Goal: Task Accomplishment & Management: Use online tool/utility

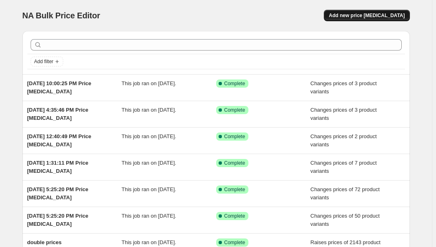
click at [381, 16] on span "Add new price [MEDICAL_DATA]" at bounding box center [367, 15] width 76 height 7
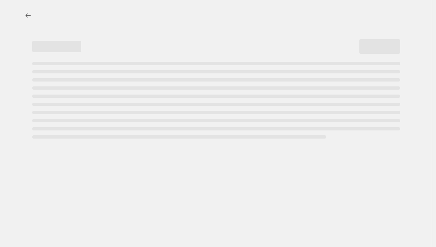
select select "percentage"
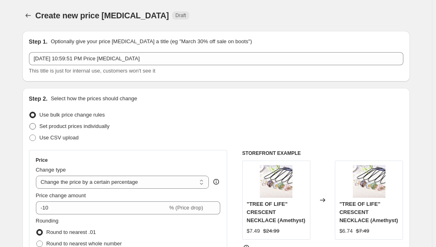
click at [54, 124] on span "Set product prices individually" at bounding box center [75, 126] width 70 height 6
click at [30, 124] on input "Set product prices individually" at bounding box center [29, 123] width 0 height 0
radio input "true"
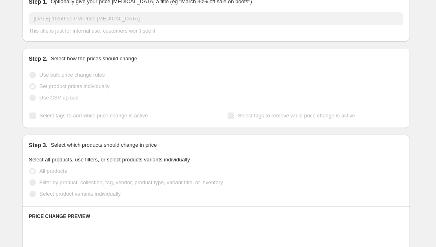
scroll to position [74, 0]
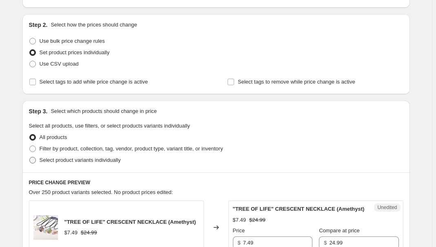
click at [53, 162] on span "Select product variants individually" at bounding box center [80, 160] width 81 height 6
click at [30, 157] on input "Select product variants individually" at bounding box center [29, 157] width 0 height 0
radio input "true"
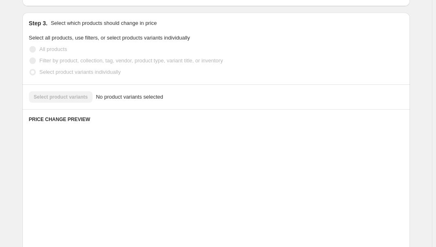
scroll to position [185, 0]
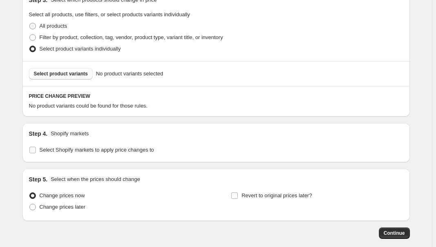
click at [71, 78] on button "Select product variants" at bounding box center [61, 73] width 64 height 11
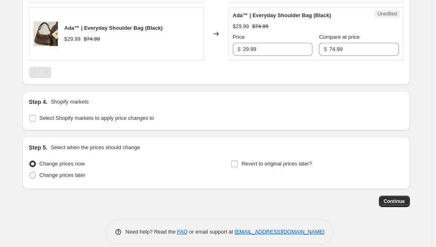
scroll to position [359, 0]
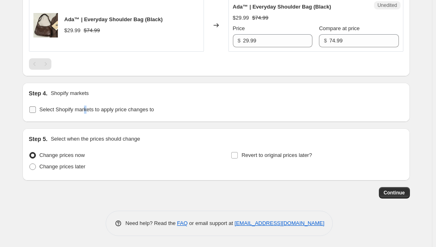
click at [86, 111] on span "Select Shopify markets to apply price changes to" at bounding box center [97, 109] width 115 height 6
click at [87, 108] on span "Select Shopify markets to apply price changes to" at bounding box center [97, 109] width 115 height 6
click at [36, 108] on input "Select Shopify markets to apply price changes to" at bounding box center [32, 109] width 7 height 7
checkbox input "true"
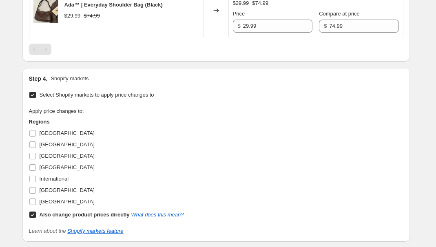
scroll to position [433, 0]
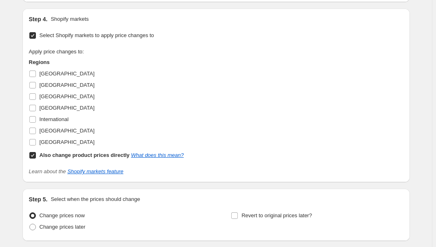
click at [48, 73] on span "[GEOGRAPHIC_DATA]" at bounding box center [67, 74] width 55 height 6
click at [36, 73] on input "[GEOGRAPHIC_DATA]" at bounding box center [32, 74] width 7 height 7
checkbox input "true"
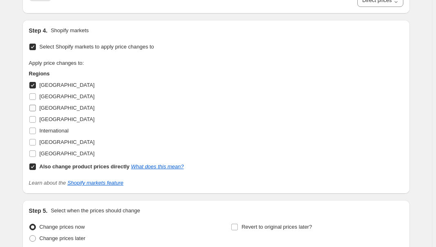
click at [40, 103] on label "[GEOGRAPHIC_DATA]" at bounding box center [62, 107] width 66 height 11
click at [36, 105] on input "[GEOGRAPHIC_DATA]" at bounding box center [32, 108] width 7 height 7
checkbox input "true"
click at [46, 117] on span "[GEOGRAPHIC_DATA]" at bounding box center [67, 119] width 55 height 6
click at [36, 117] on input "[GEOGRAPHIC_DATA]" at bounding box center [32, 119] width 7 height 7
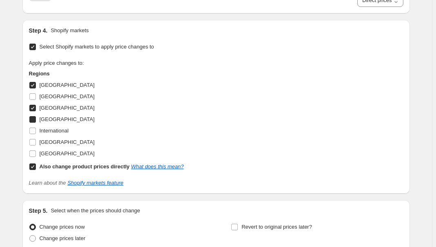
checkbox input "true"
click at [51, 140] on span "[GEOGRAPHIC_DATA]" at bounding box center [67, 142] width 55 height 6
click at [36, 140] on input "[GEOGRAPHIC_DATA]" at bounding box center [32, 142] width 7 height 7
checkbox input "true"
click at [59, 168] on b "Also change product prices directly" at bounding box center [85, 167] width 90 height 6
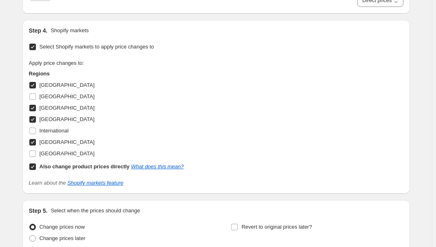
click at [36, 168] on input "Also change product prices directly What does this mean?" at bounding box center [32, 167] width 7 height 7
checkbox input "false"
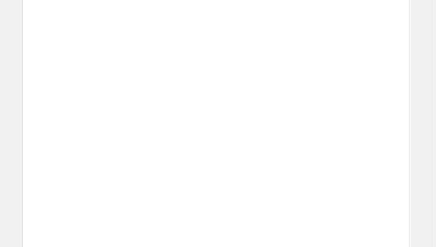
click at [220, 120] on icon at bounding box center [216, 123] width 8 height 8
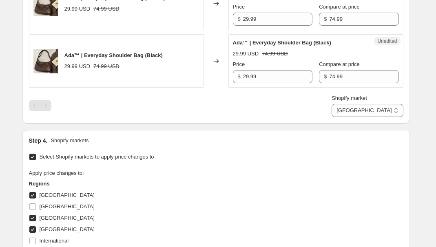
scroll to position [247, 0]
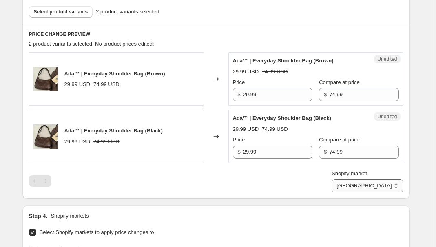
click at [397, 180] on select "[GEOGRAPHIC_DATA] [GEOGRAPHIC_DATA] [GEOGRAPHIC_DATA] [GEOGRAPHIC_DATA]" at bounding box center [367, 185] width 71 height 13
click at [370, 193] on select "[GEOGRAPHIC_DATA] [GEOGRAPHIC_DATA] [GEOGRAPHIC_DATA] [GEOGRAPHIC_DATA]" at bounding box center [367, 185] width 71 height 13
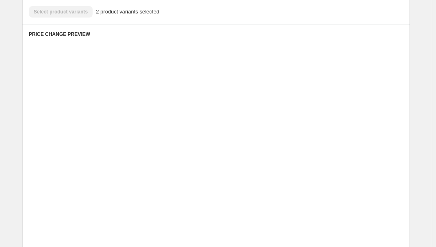
click at [330, 201] on div "Price $ 53.15 Compare at price $ 59.05" at bounding box center [328, 204] width 139 height 23
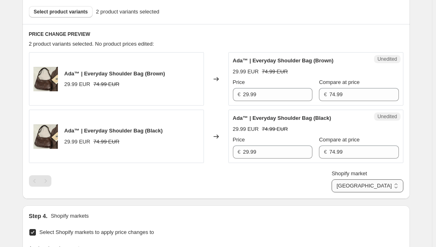
drag, startPoint x: 386, startPoint y: 184, endPoint x: 386, endPoint y: 190, distance: 6.5
click at [386, 184] on select "[GEOGRAPHIC_DATA] [GEOGRAPHIC_DATA] [GEOGRAPHIC_DATA] [GEOGRAPHIC_DATA]" at bounding box center [367, 185] width 71 height 13
click at [368, 193] on select "[GEOGRAPHIC_DATA] [GEOGRAPHIC_DATA] [GEOGRAPHIC_DATA] [GEOGRAPHIC_DATA]" at bounding box center [367, 185] width 71 height 13
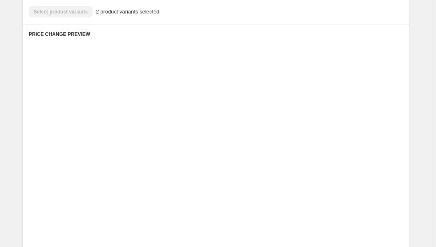
click at [335, 216] on div "Unedited Placeholder 53.15 EUR 59.05 EUR Price € 53.15 Compare at price € 59.05" at bounding box center [315, 193] width 175 height 53
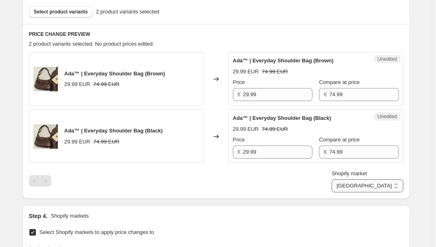
drag, startPoint x: 389, startPoint y: 180, endPoint x: 388, endPoint y: 190, distance: 9.8
click at [388, 179] on select "[GEOGRAPHIC_DATA] [GEOGRAPHIC_DATA] [GEOGRAPHIC_DATA] [GEOGRAPHIC_DATA]" at bounding box center [367, 185] width 71 height 13
select select "34367209628"
click at [350, 193] on select "[GEOGRAPHIC_DATA] [GEOGRAPHIC_DATA] [GEOGRAPHIC_DATA] [GEOGRAPHIC_DATA]" at bounding box center [367, 185] width 71 height 13
